Goal: Communication & Community: Connect with others

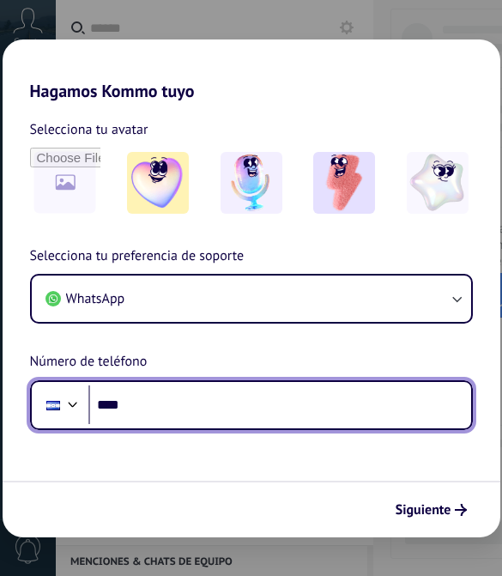
click at [347, 400] on input "****" at bounding box center [279, 406] width 383 height 40
type input "**********"
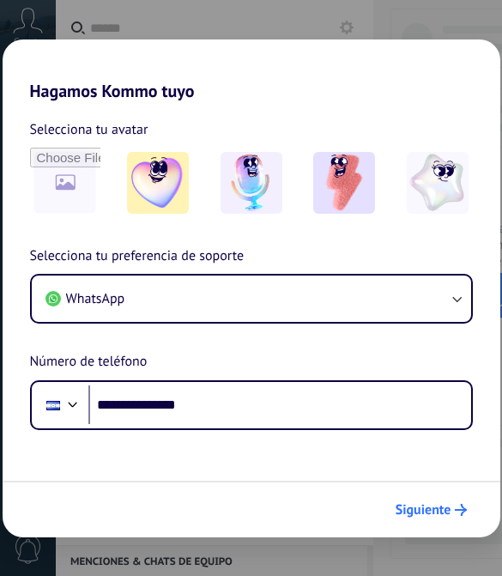
click at [445, 513] on span "Siguiente" at bounding box center [424, 510] width 56 height 12
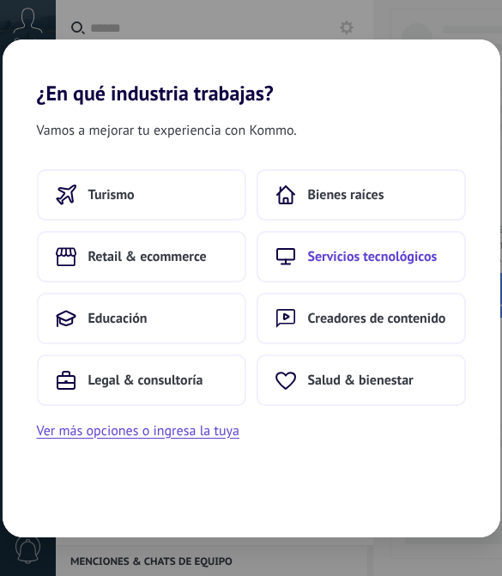
click at [439, 253] on button "Servicios tecnológicos" at bounding box center [362, 257] width 210 height 52
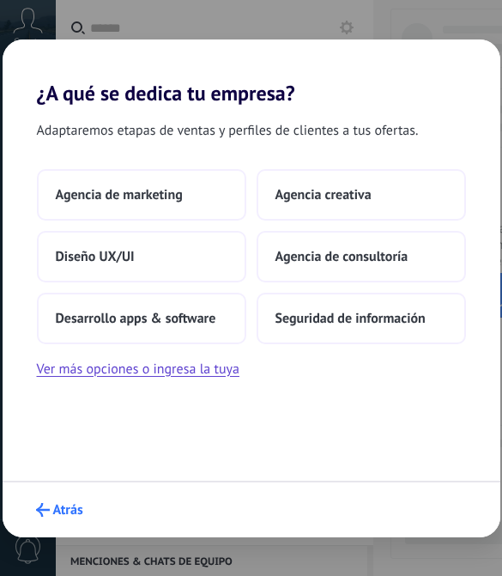
click at [53, 523] on button "Atrás" at bounding box center [59, 510] width 63 height 29
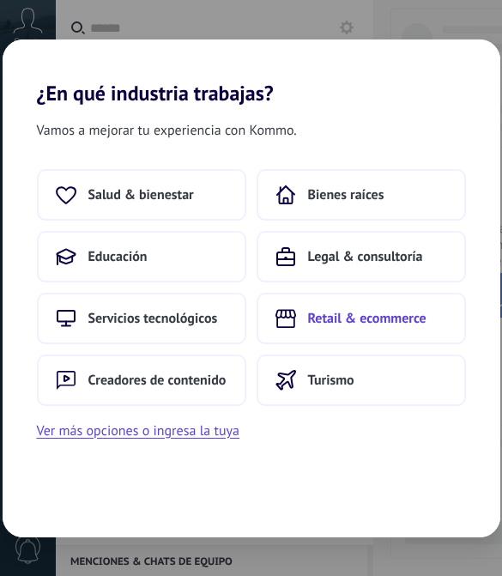
click at [410, 314] on span "Retail & ecommerce" at bounding box center [367, 318] width 119 height 17
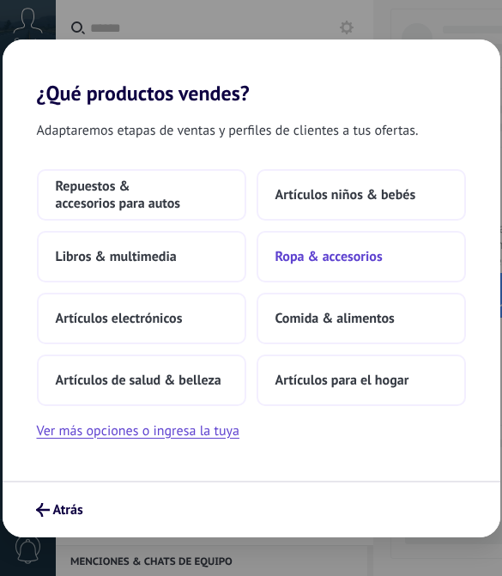
click at [438, 252] on button "Ropa & accesorios" at bounding box center [362, 257] width 210 height 52
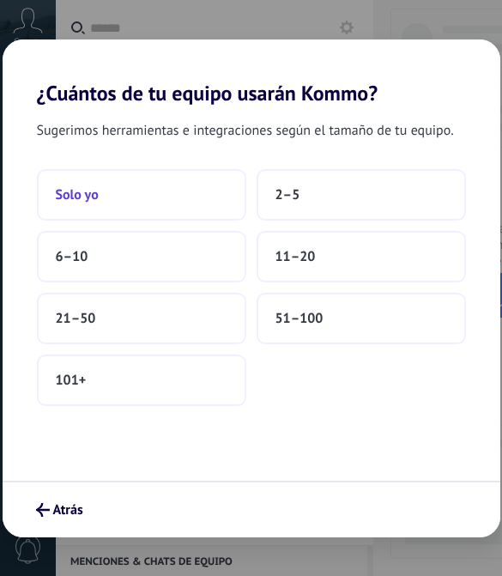
click at [199, 192] on button "Solo yo" at bounding box center [142, 195] width 210 height 52
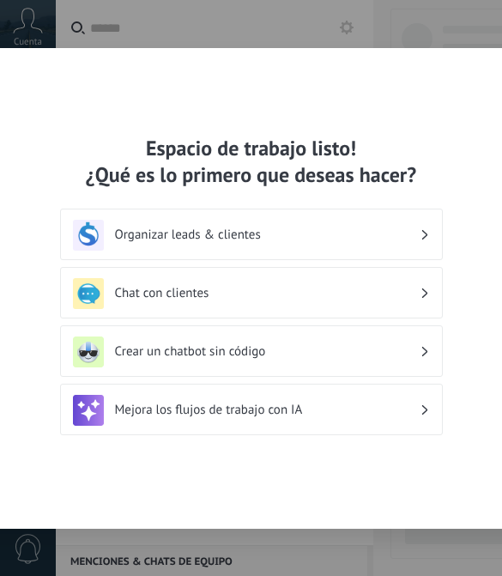
click at [306, 296] on h3 "Chat con clientes" at bounding box center [267, 293] width 305 height 16
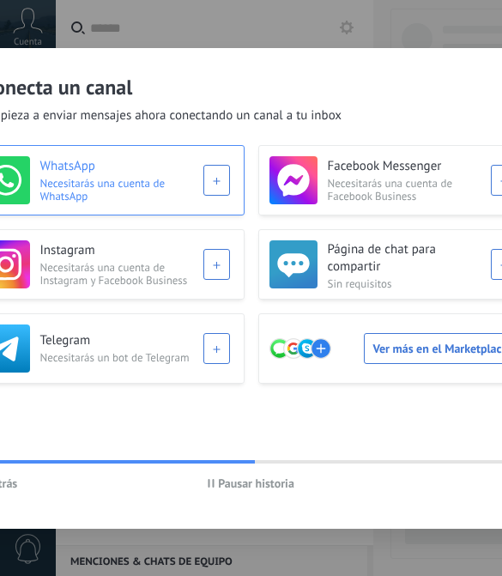
click at [210, 185] on div "WhatsApp Necesitarás una cuenta de WhatsApp" at bounding box center [106, 180] width 248 height 48
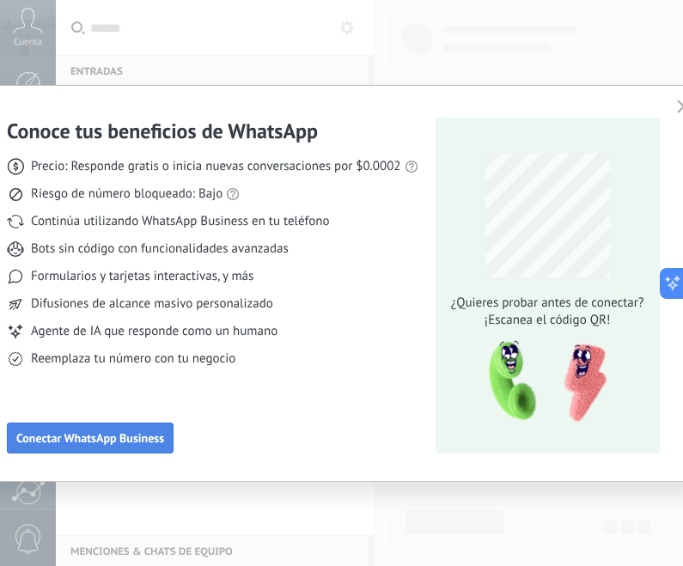
click at [122, 437] on span "Conectar WhatsApp Business" at bounding box center [90, 438] width 148 height 12
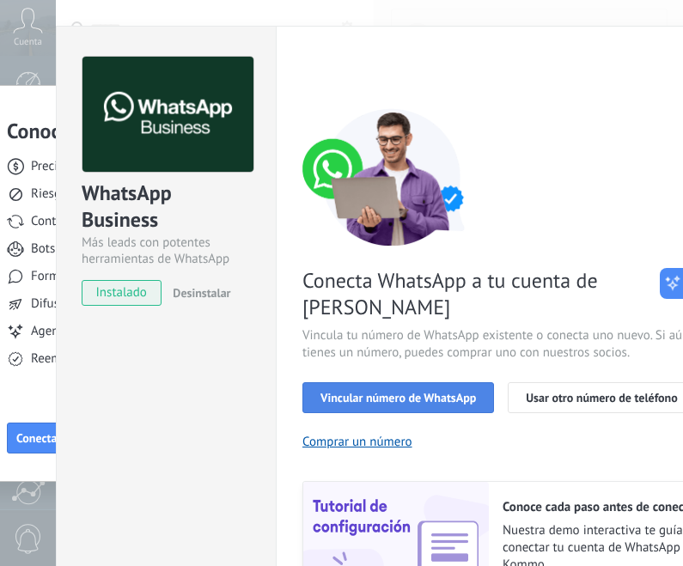
click at [405, 392] on span "Vincular número de WhatsApp" at bounding box center [397, 398] width 155 height 12
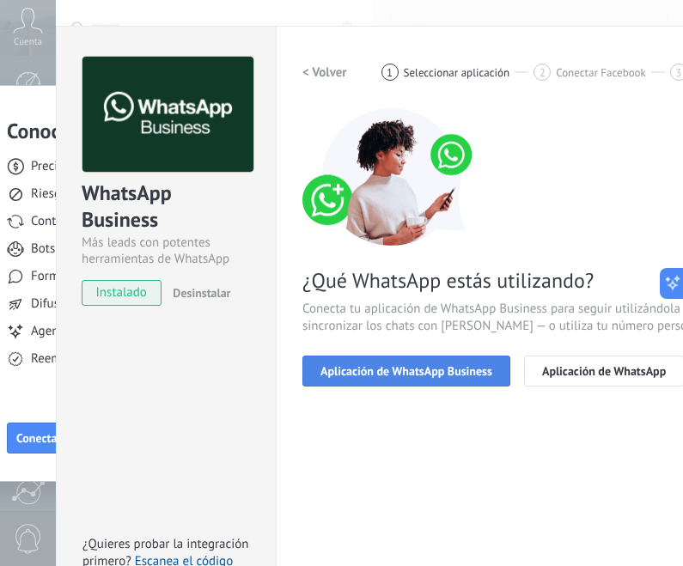
click at [471, 368] on span "Aplicación de WhatsApp Business" at bounding box center [406, 371] width 172 height 12
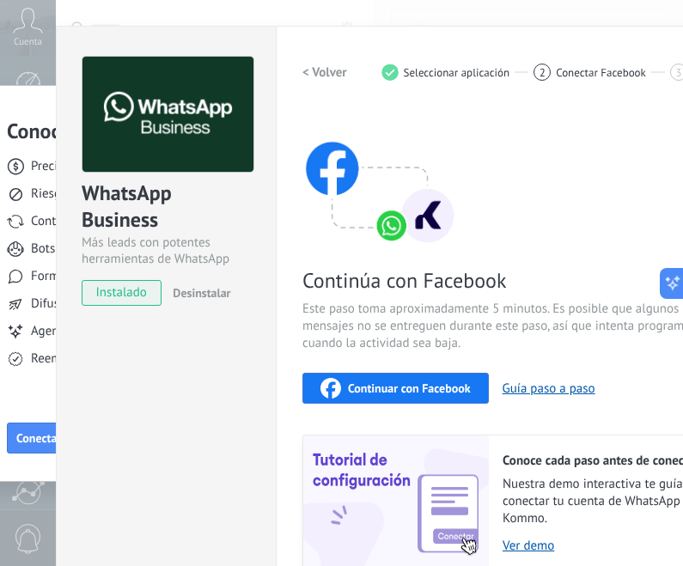
click at [453, 397] on div "Continuar con Facebook" at bounding box center [395, 388] width 150 height 21
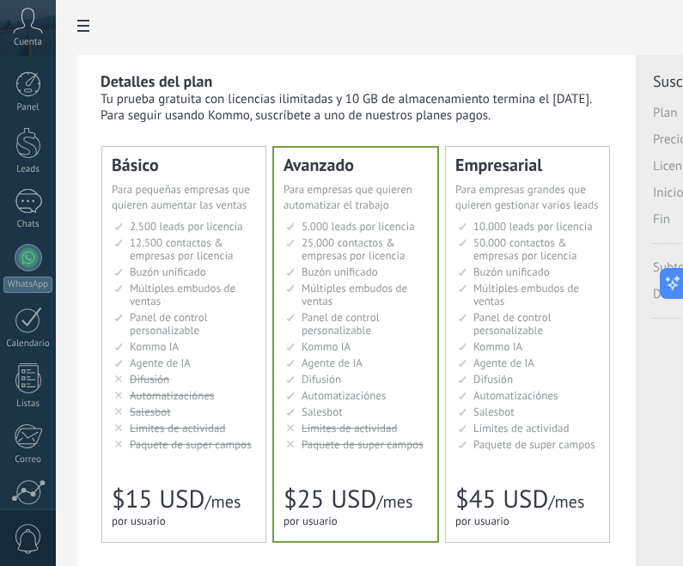
click at [16, 366] on div at bounding box center [28, 378] width 26 height 30
click at [33, 482] on div at bounding box center [28, 492] width 34 height 26
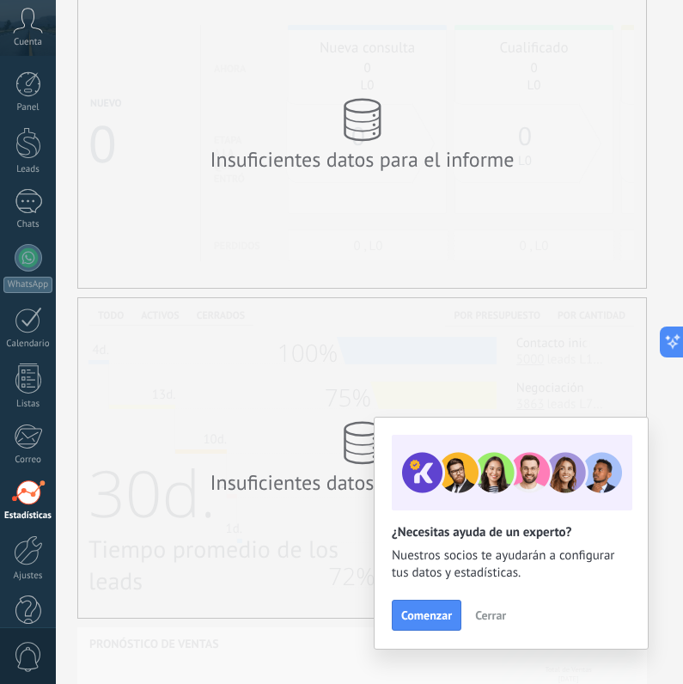
scroll to position [79, 0]
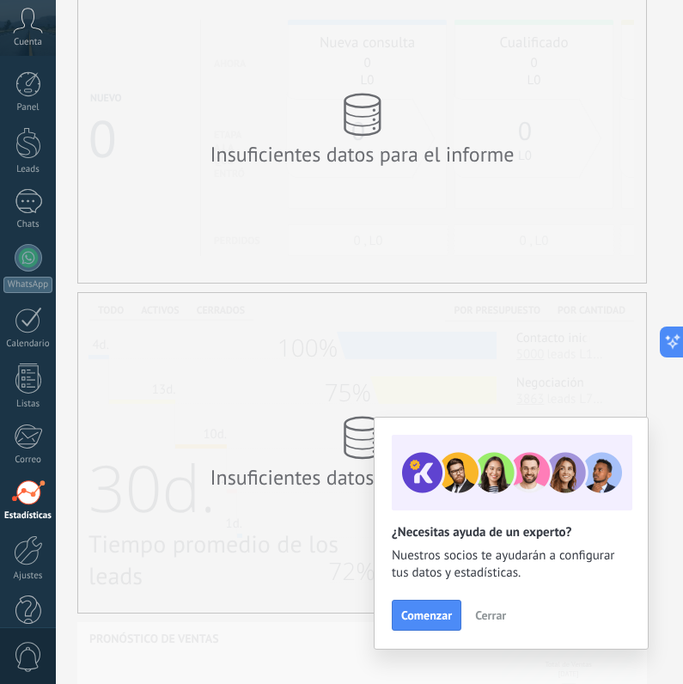
click at [31, 548] on div at bounding box center [28, 550] width 29 height 30
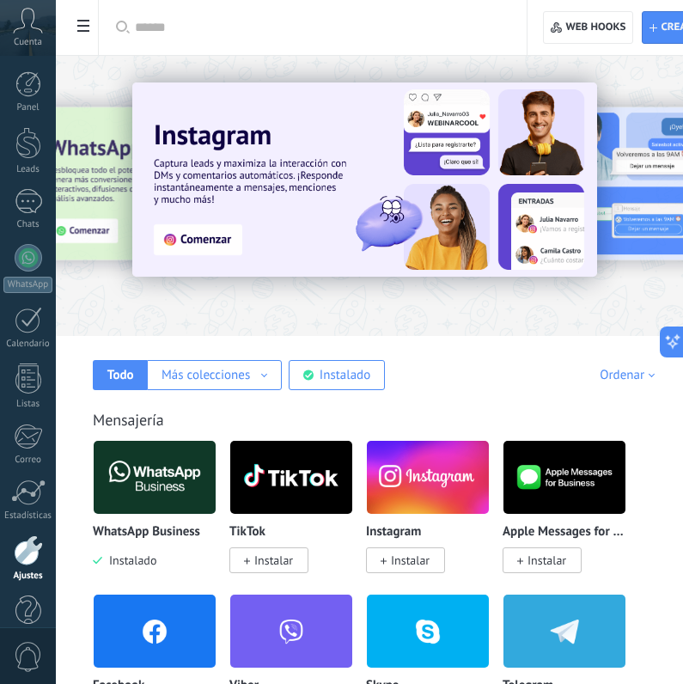
click at [176, 497] on img at bounding box center [155, 476] width 122 height 83
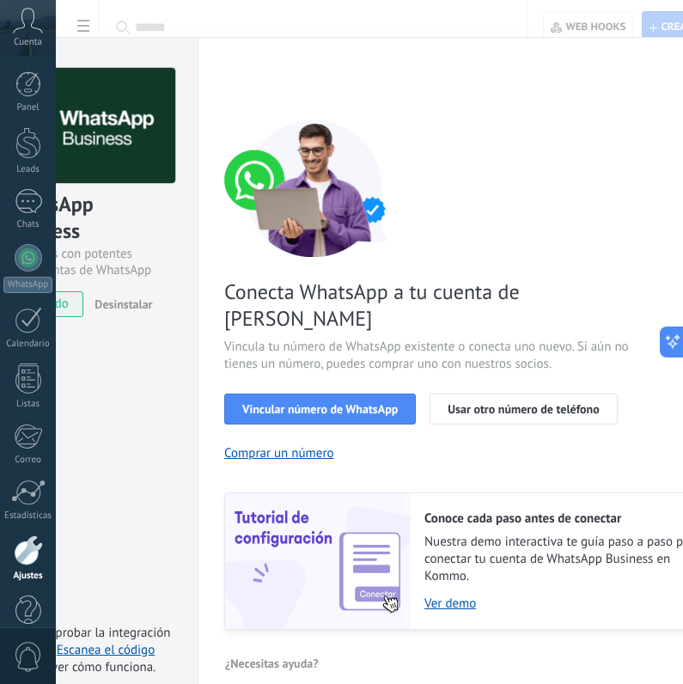
scroll to position [448, 20]
click at [376, 403] on span "Vincular número de WhatsApp" at bounding box center [319, 409] width 155 height 12
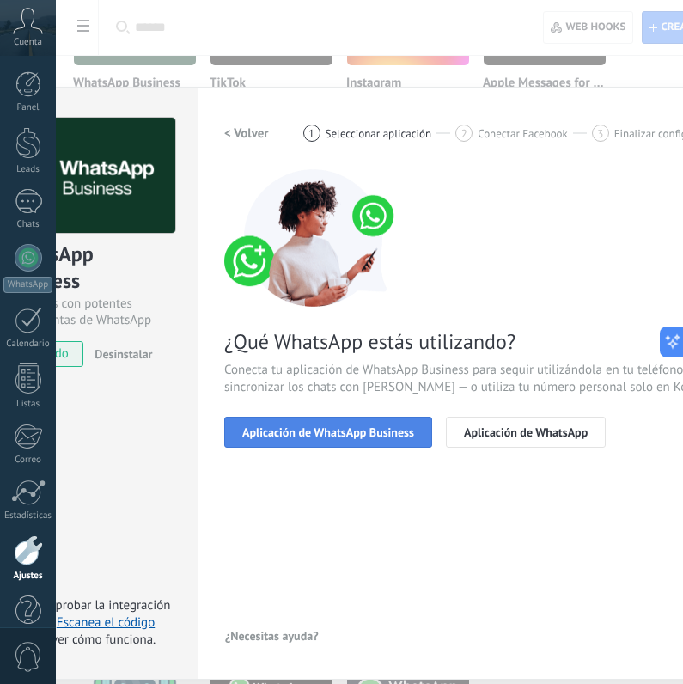
click at [375, 441] on button "Aplicación de WhatsApp Business" at bounding box center [328, 432] width 208 height 31
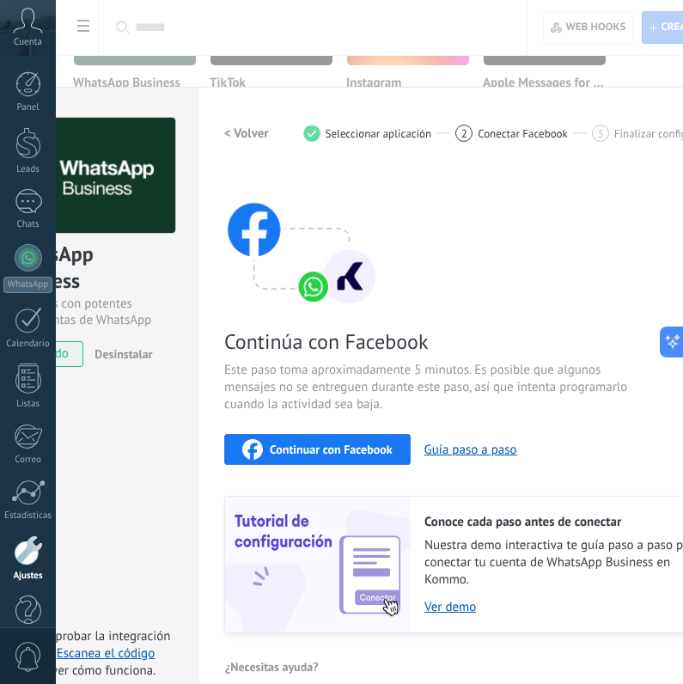
click at [379, 445] on span "Continuar con Facebook" at bounding box center [331, 449] width 123 height 12
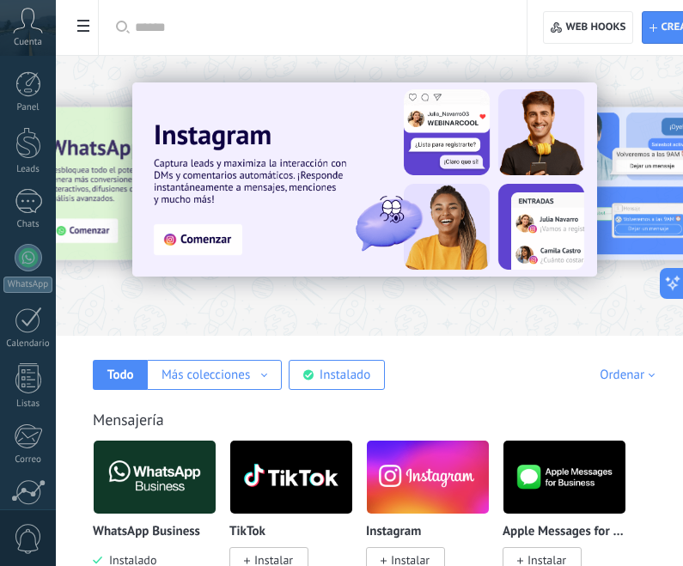
click at [26, 266] on div at bounding box center [28, 257] width 27 height 27
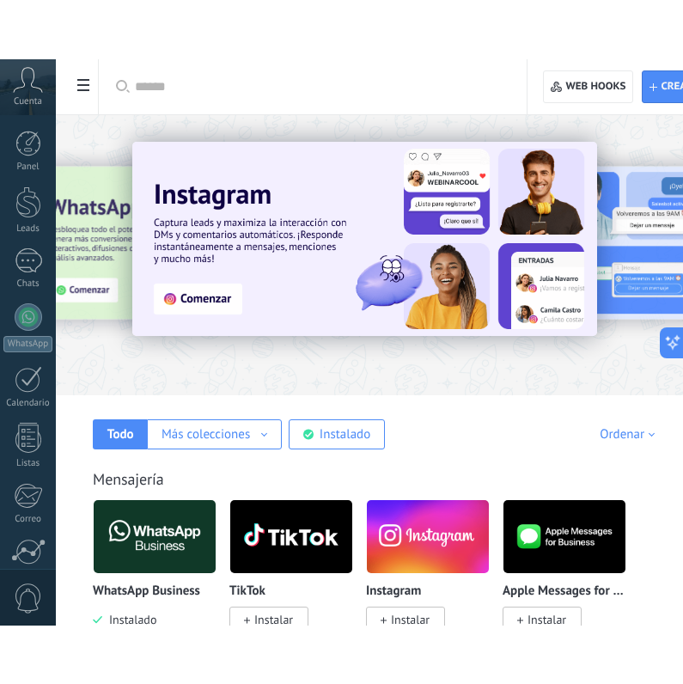
scroll to position [17, 0]
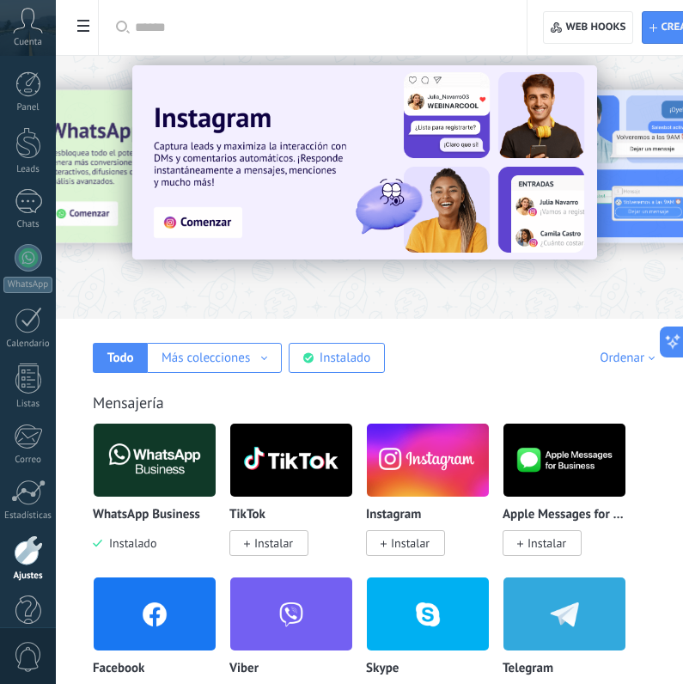
click at [164, 446] on img at bounding box center [155, 459] width 122 height 83
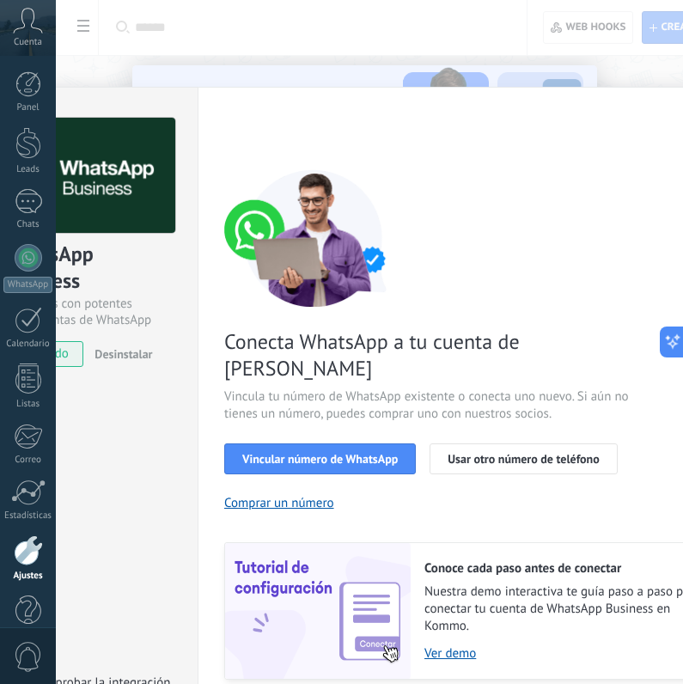
scroll to position [0, 0]
click at [24, 328] on div at bounding box center [28, 320] width 27 height 27
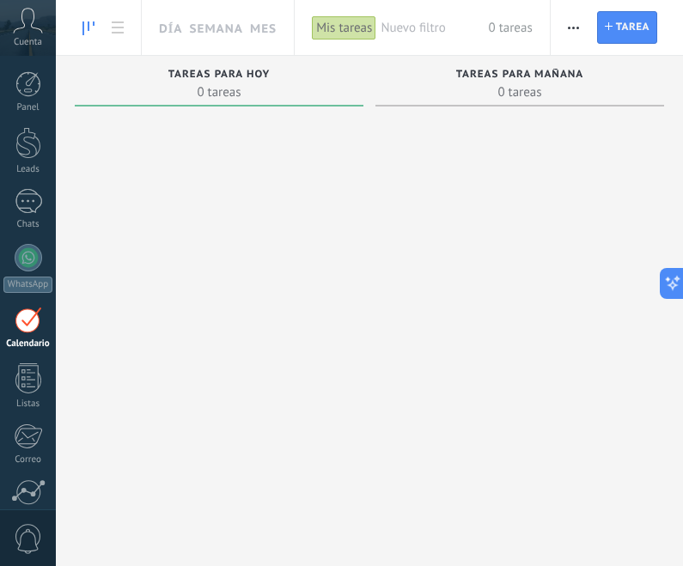
click at [25, 146] on div at bounding box center [28, 143] width 26 height 32
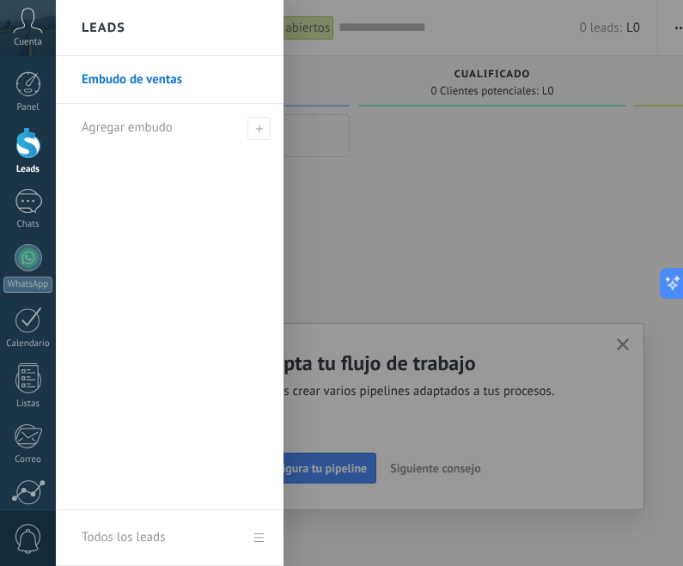
click at [23, 85] on div at bounding box center [28, 84] width 26 height 26
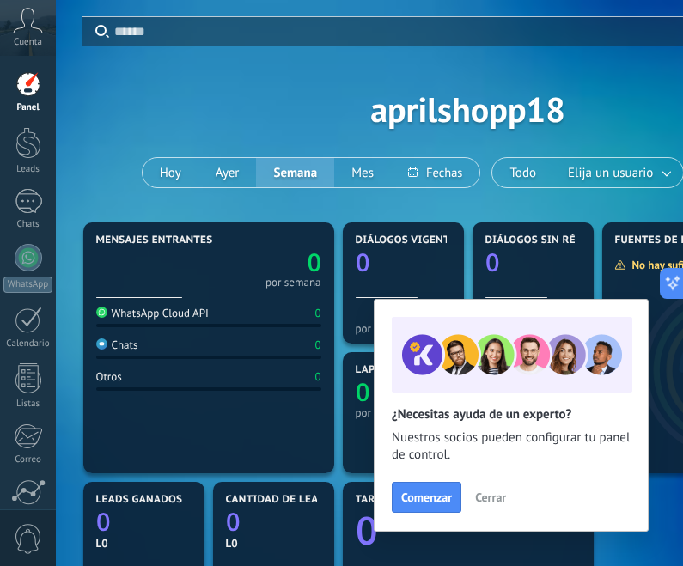
click at [501, 499] on span "Cerrar" at bounding box center [490, 497] width 31 height 12
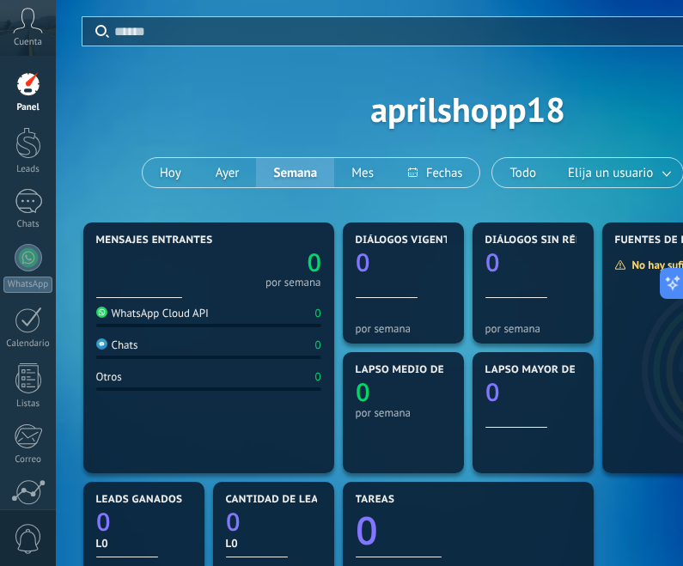
click at [32, 204] on div at bounding box center [28, 201] width 27 height 25
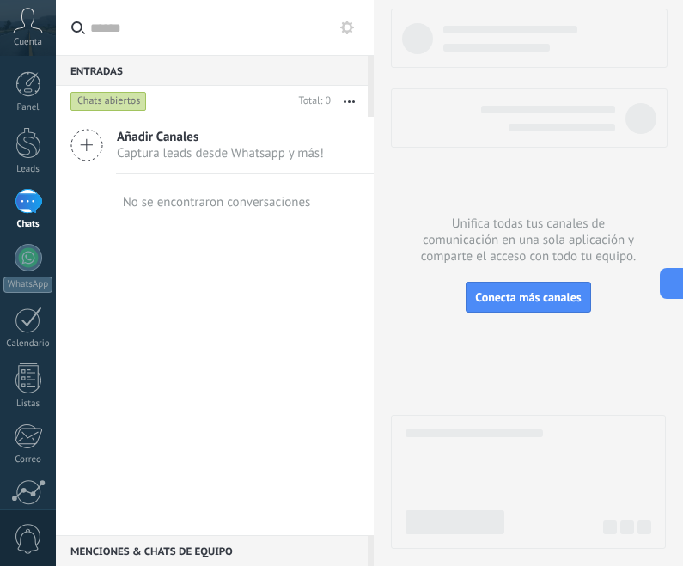
click at [277, 141] on span "Añadir Canales" at bounding box center [220, 137] width 207 height 16
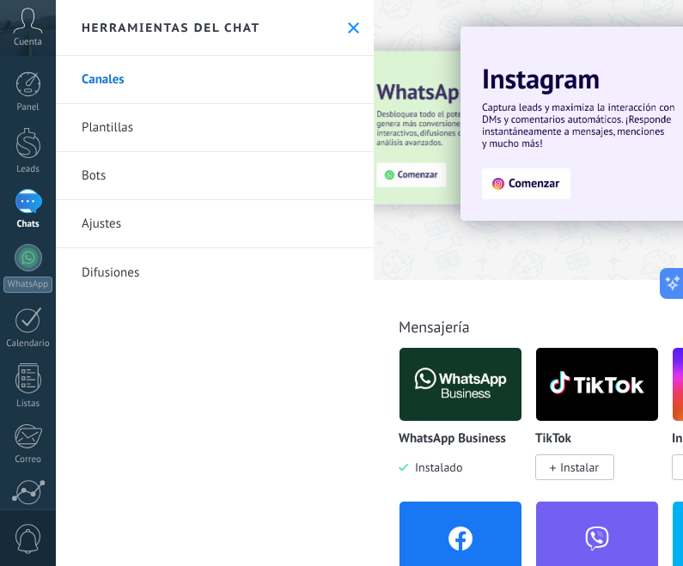
click at [356, 21] on button at bounding box center [353, 28] width 15 height 15
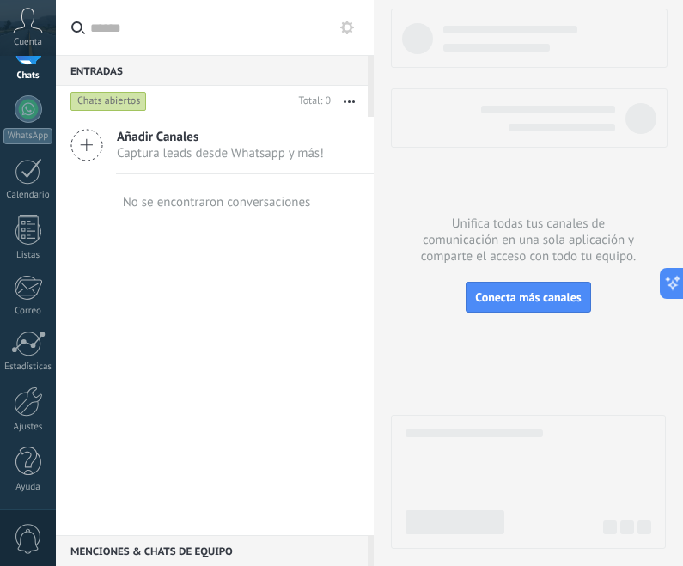
click at [29, 538] on span "0" at bounding box center [28, 539] width 29 height 30
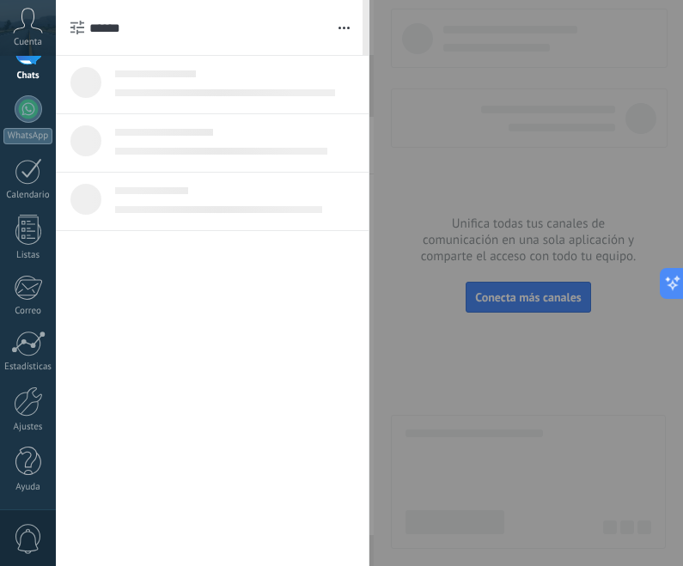
scroll to position [149, 0]
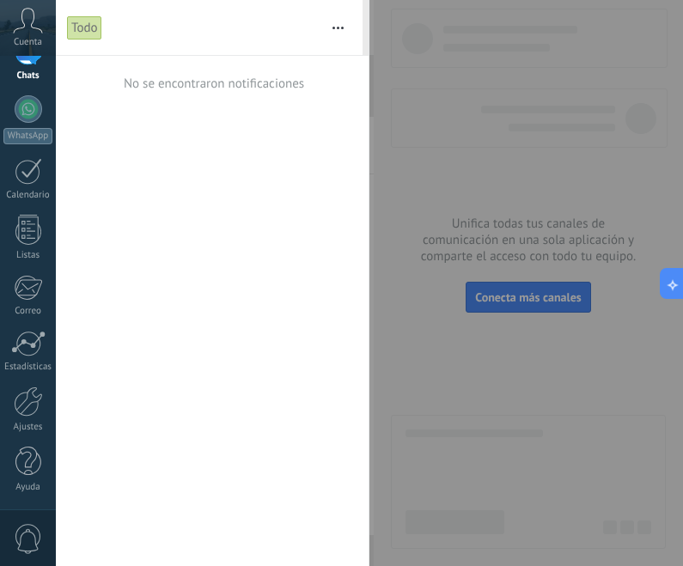
click at [454, 147] on div at bounding box center [341, 283] width 683 height 566
